Goal: Information Seeking & Learning: Learn about a topic

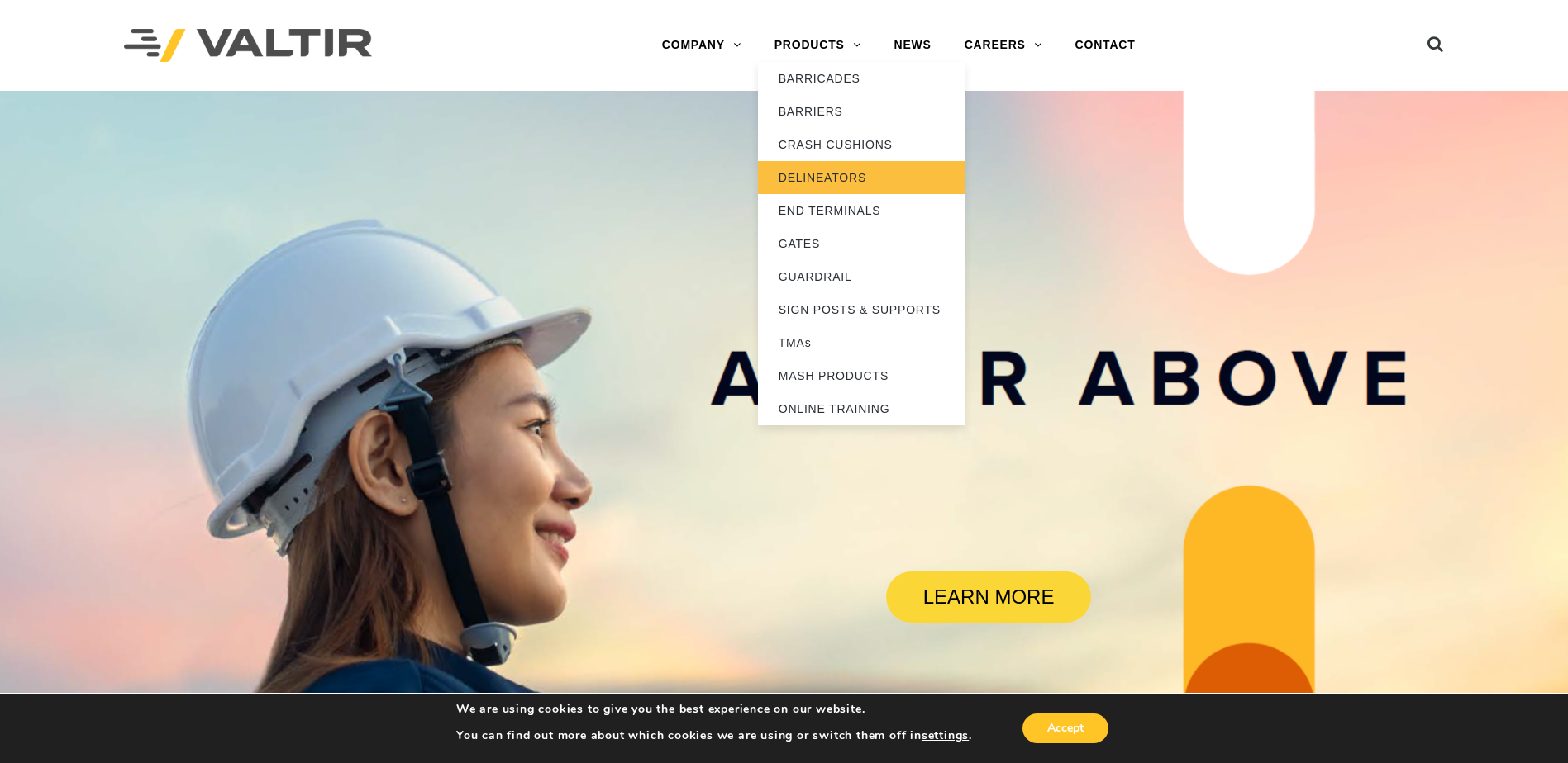
click at [849, 177] on link "DELINEATORS" at bounding box center [861, 177] width 206 height 33
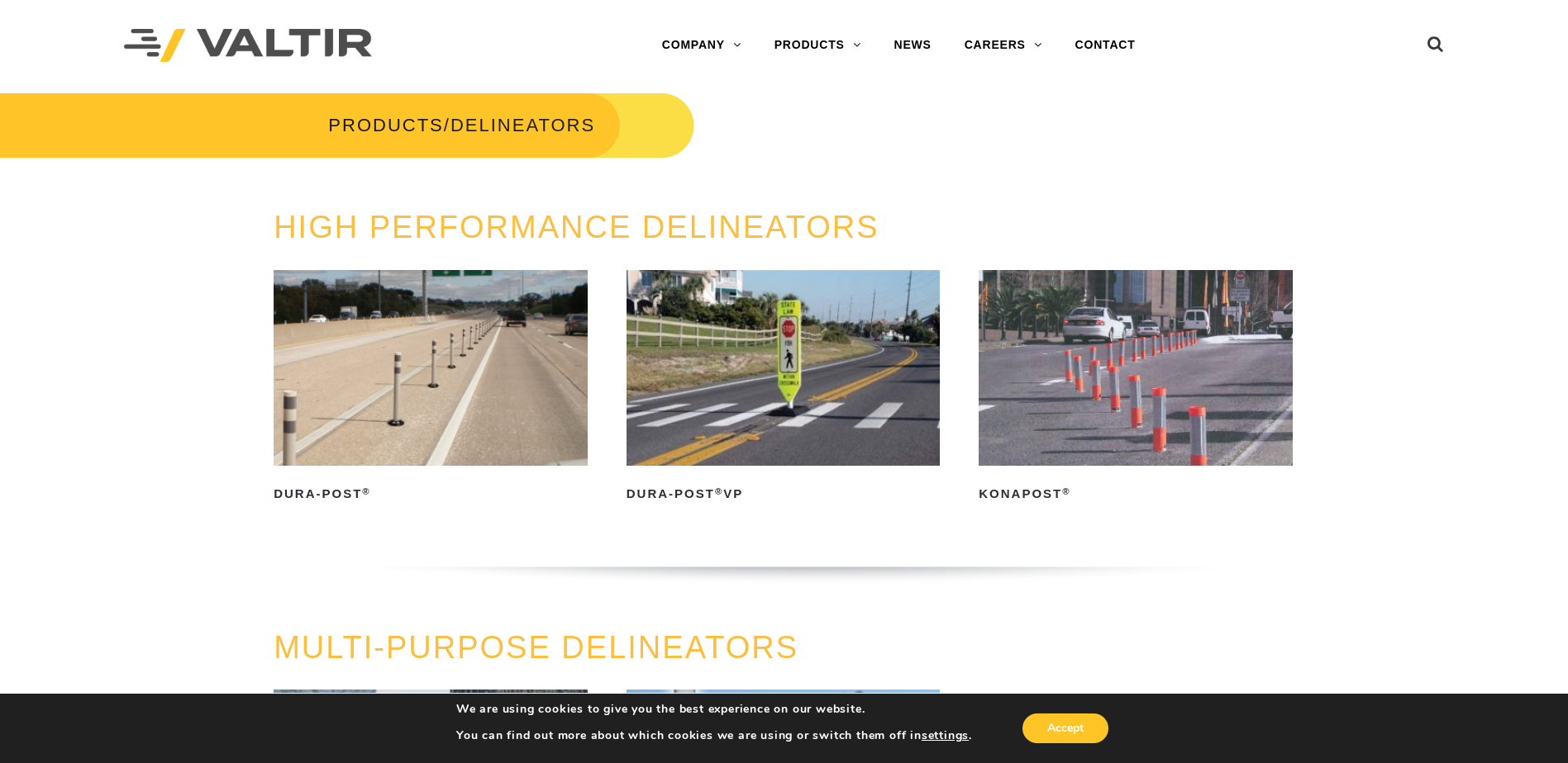
click at [777, 385] on img at bounding box center [784, 368] width 314 height 196
click at [384, 342] on img at bounding box center [430, 368] width 314 height 196
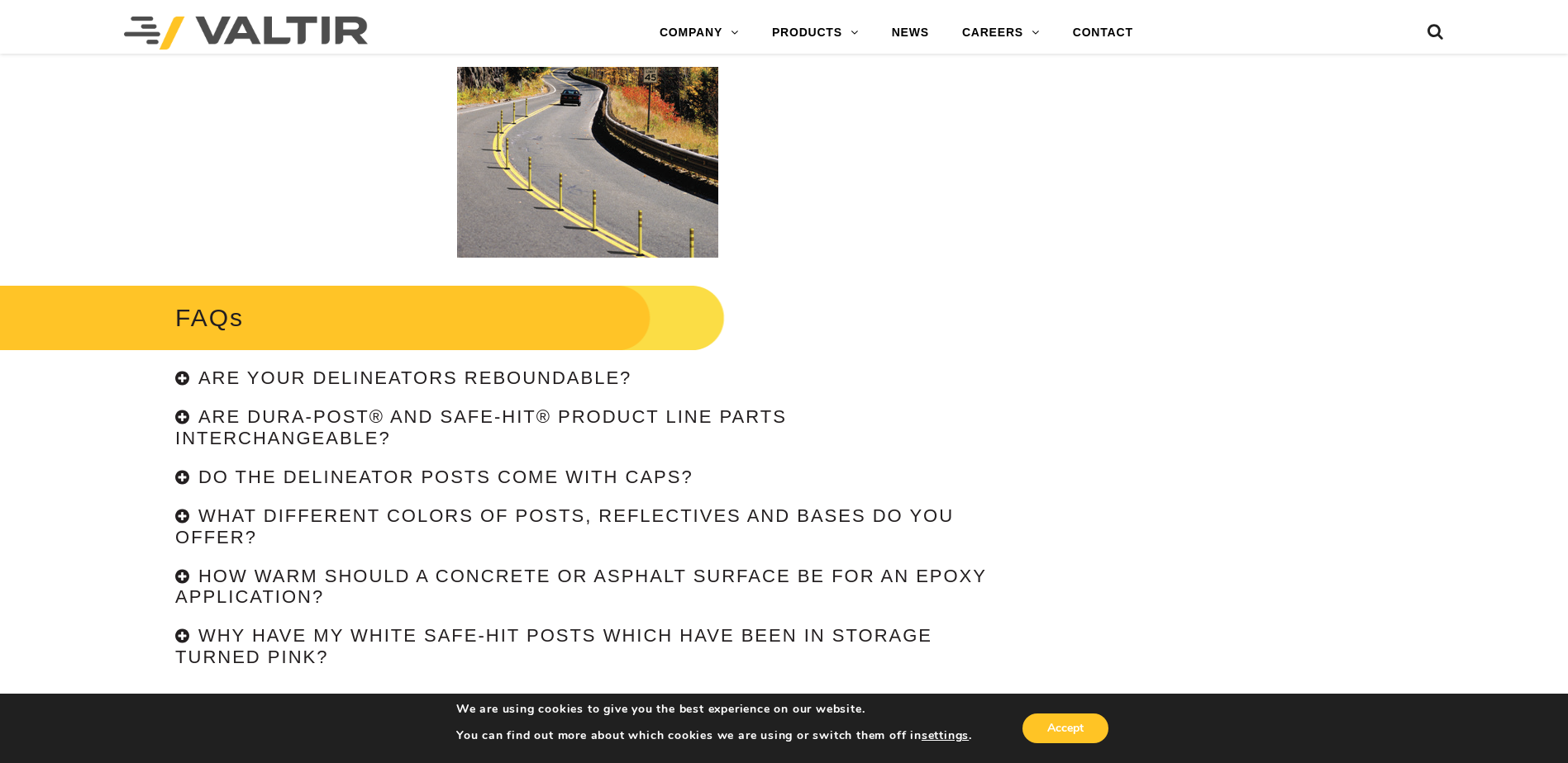
scroll to position [3635, 0]
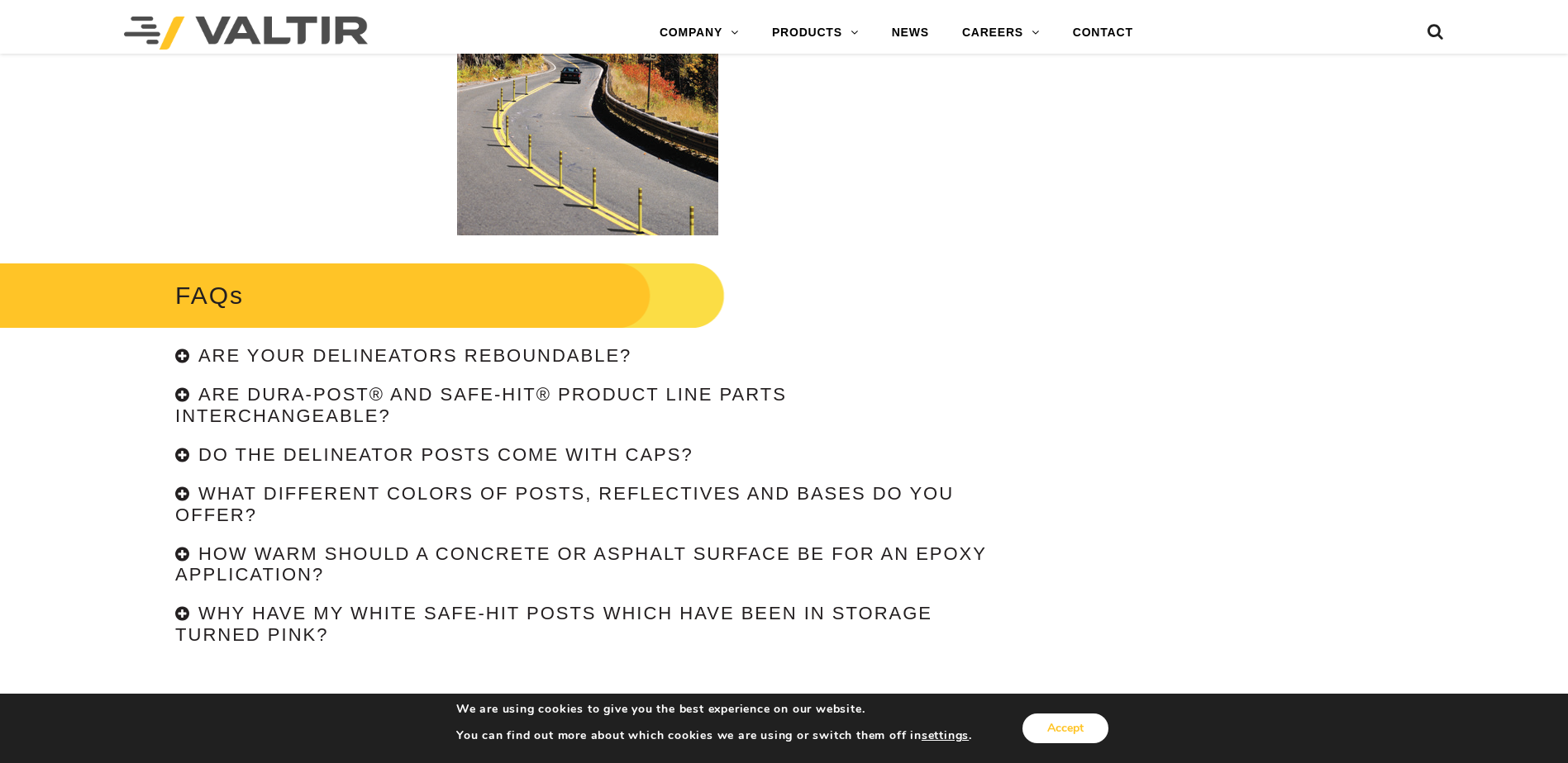
drag, startPoint x: 1062, startPoint y: 725, endPoint x: 916, endPoint y: 563, distance: 218.1
click at [1059, 724] on button "Accept" at bounding box center [1066, 729] width 86 height 30
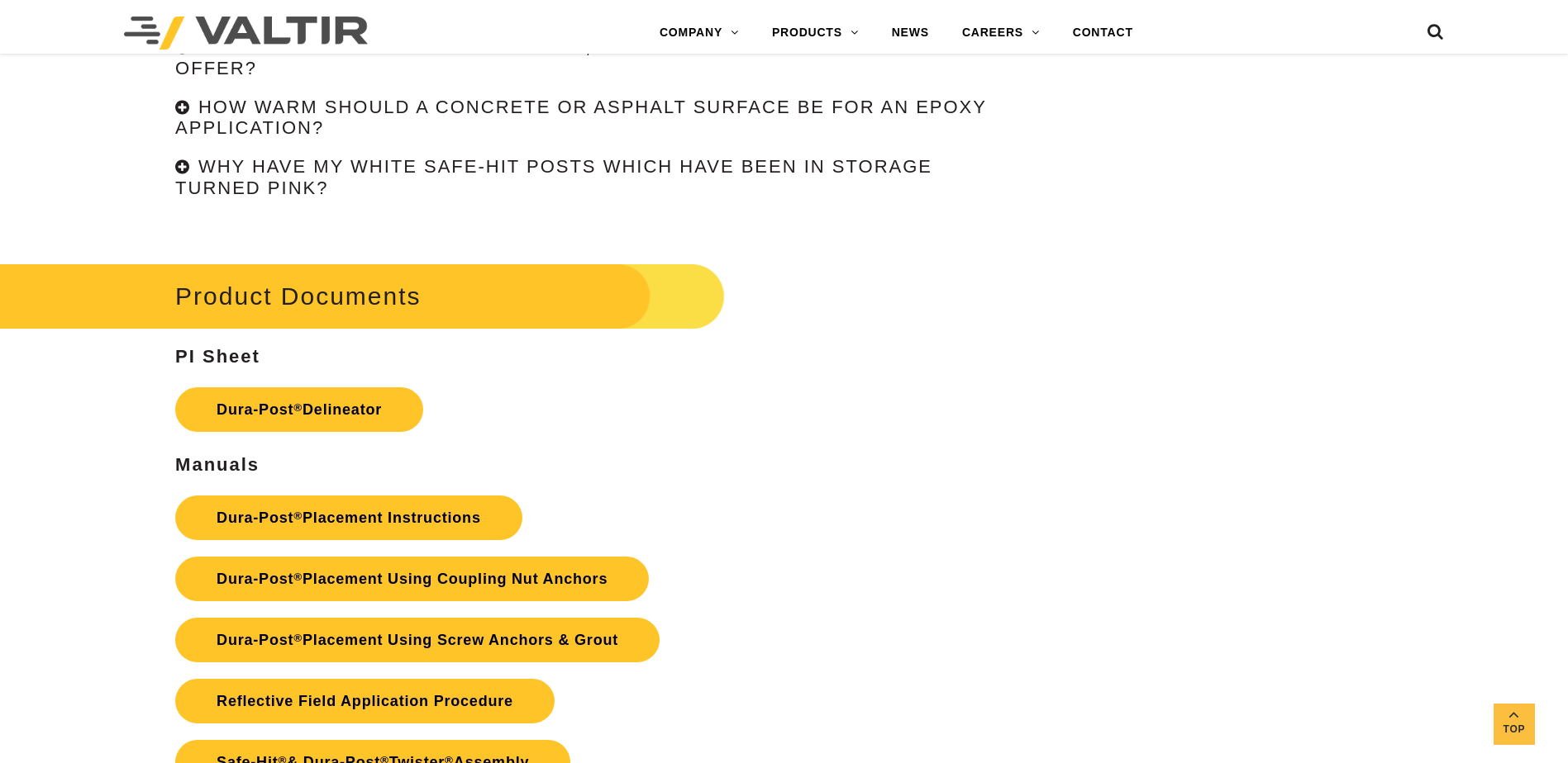
scroll to position [4130, 0]
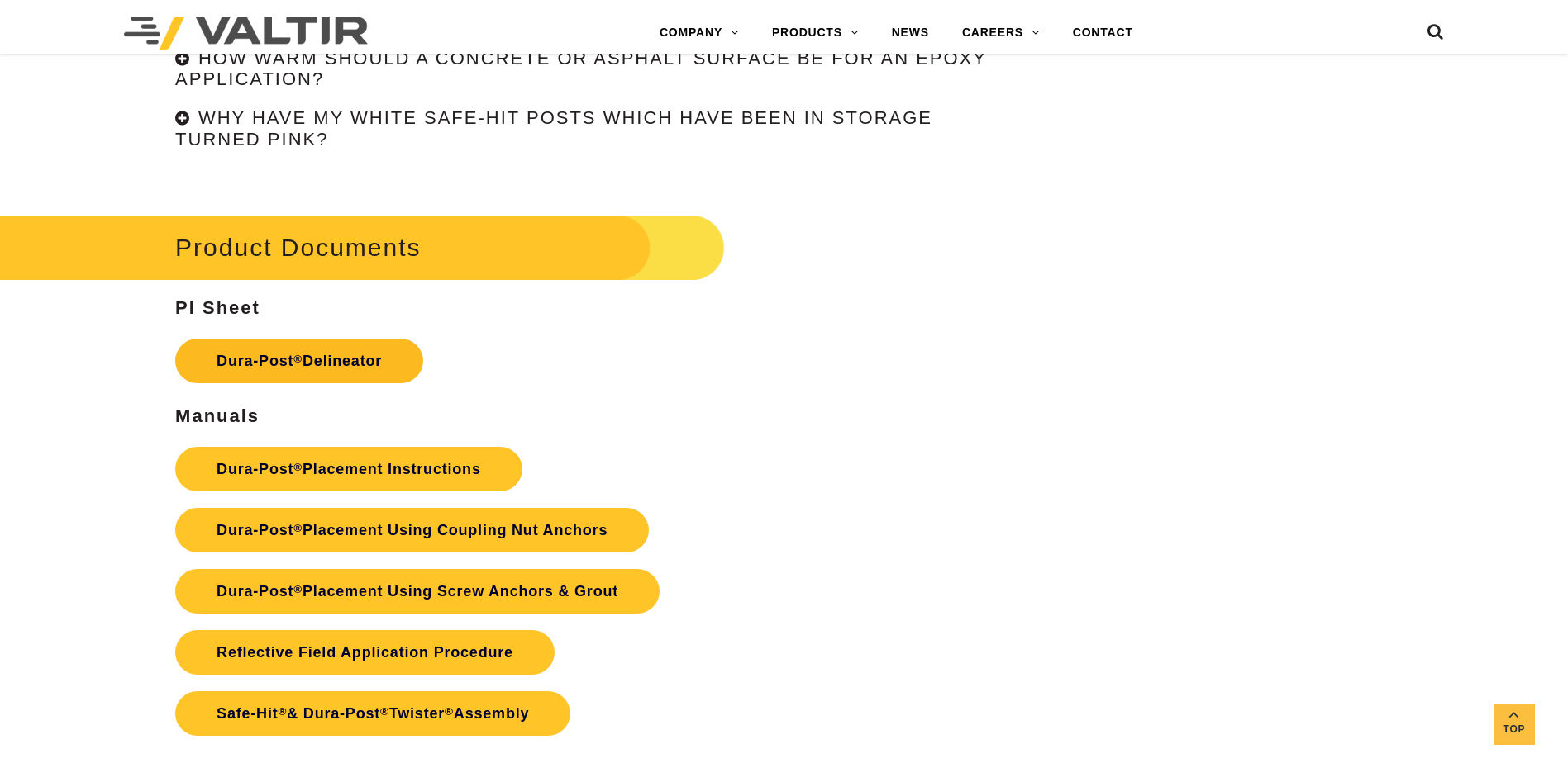
click at [376, 356] on link "Dura-Post ® Delineator" at bounding box center [299, 361] width 248 height 45
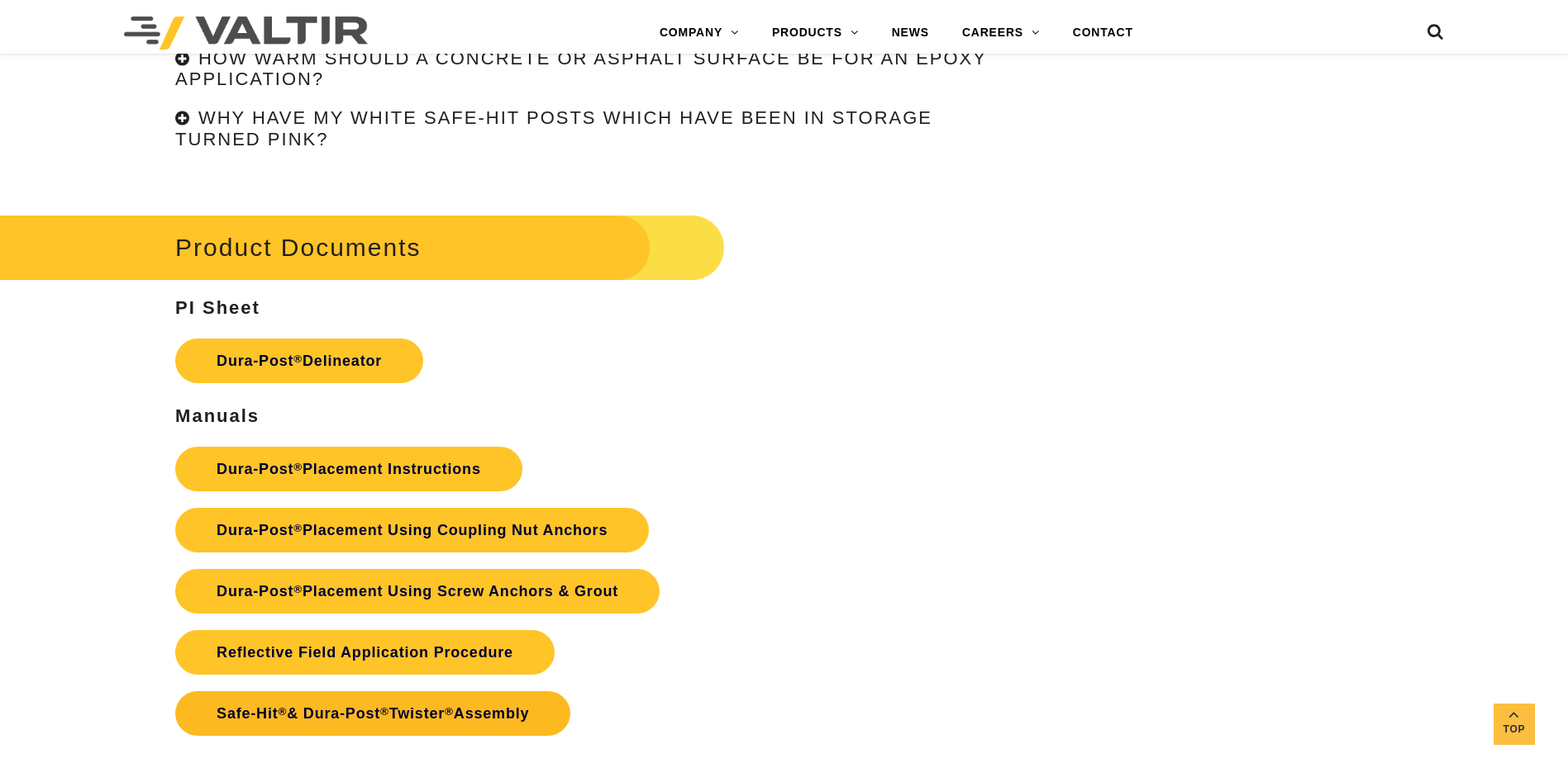
click at [549, 719] on link "Safe-Hit ® & Dura-Post ® Twister ® Assembly" at bounding box center [372, 714] width 395 height 45
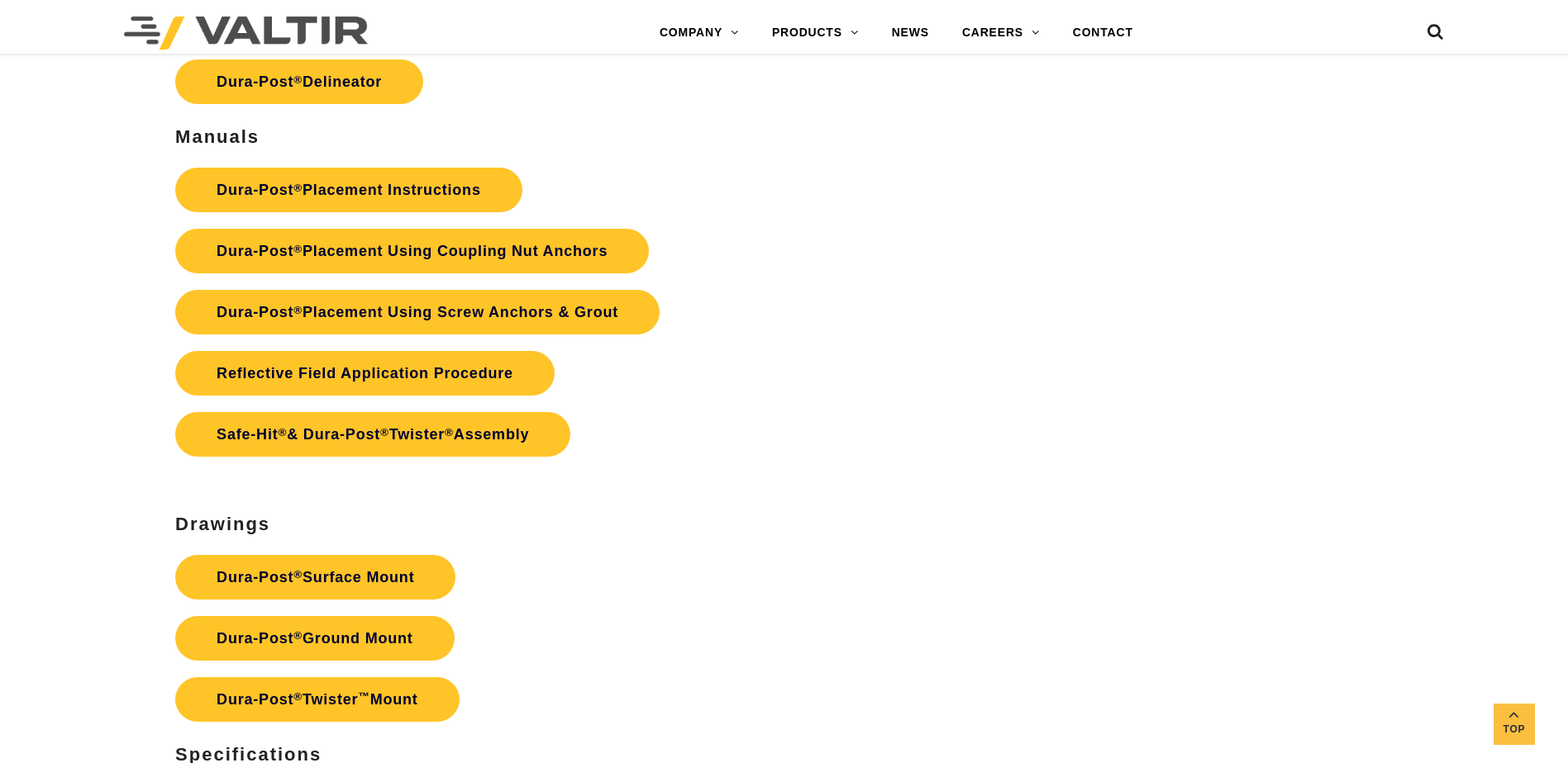
scroll to position [4461, 0]
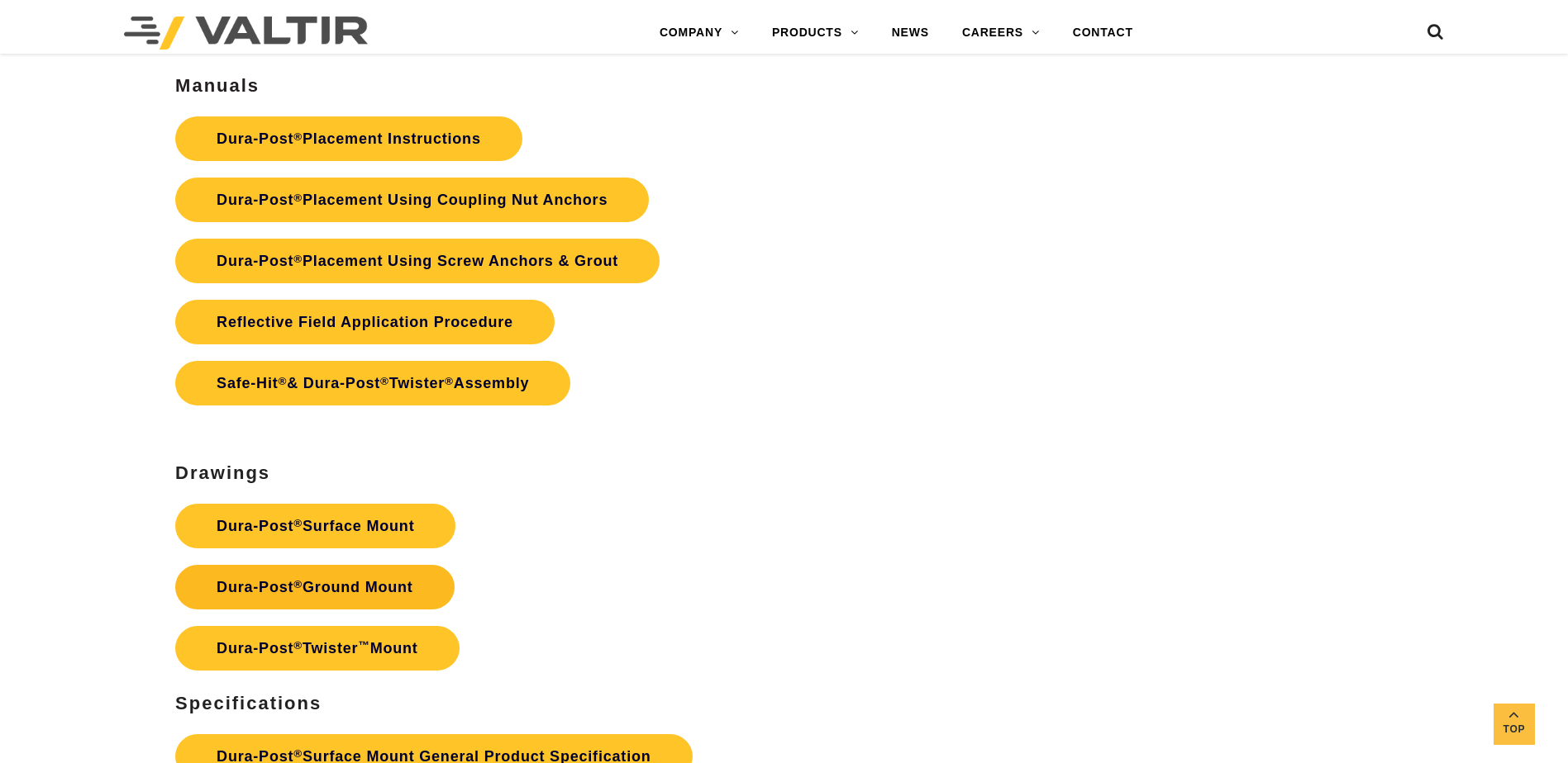
click at [433, 582] on link "Dura-Post ® Ground Mount" at bounding box center [314, 587] width 279 height 45
